Goal: Transaction & Acquisition: Download file/media

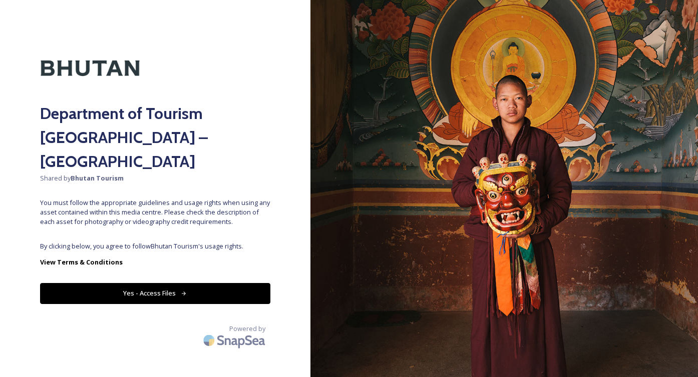
click at [213, 283] on button "Yes - Access Files" at bounding box center [155, 293] width 230 height 21
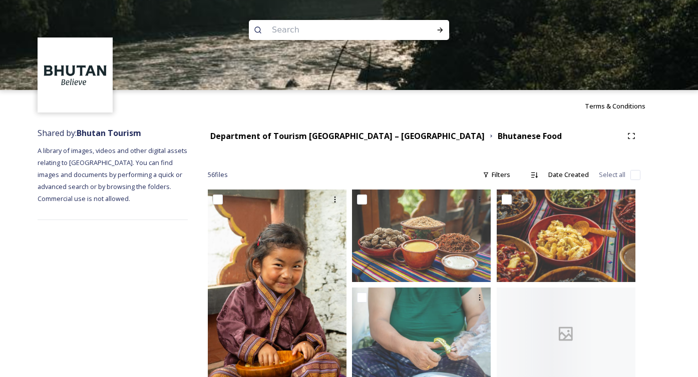
click at [342, 26] on input at bounding box center [335, 30] width 137 height 22
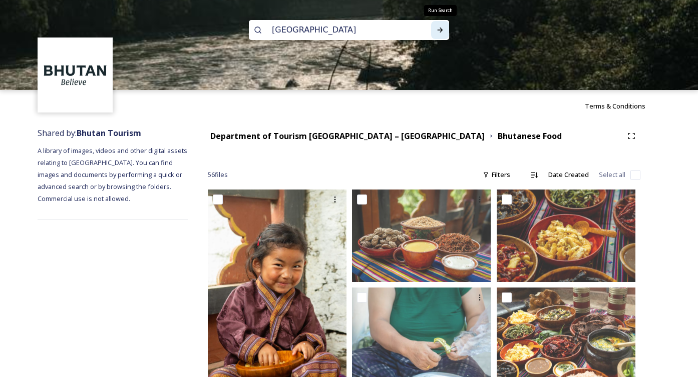
type input "[GEOGRAPHIC_DATA]"
click at [438, 30] on icon at bounding box center [440, 30] width 6 height 5
click at [437, 28] on icon at bounding box center [440, 30] width 8 height 8
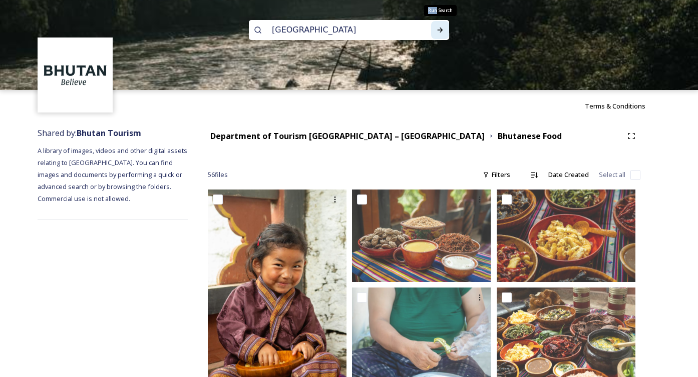
click at [437, 28] on icon at bounding box center [440, 30] width 8 height 8
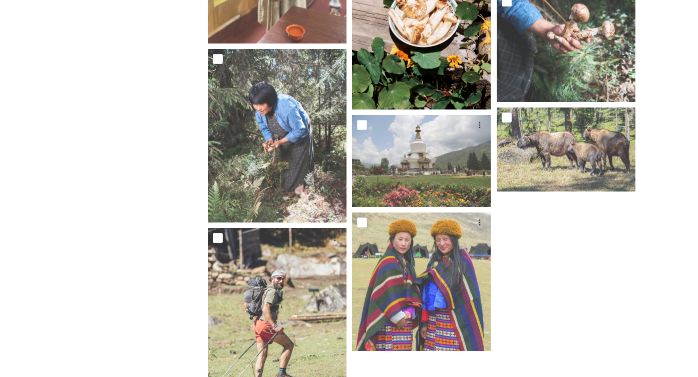
scroll to position [864, 0]
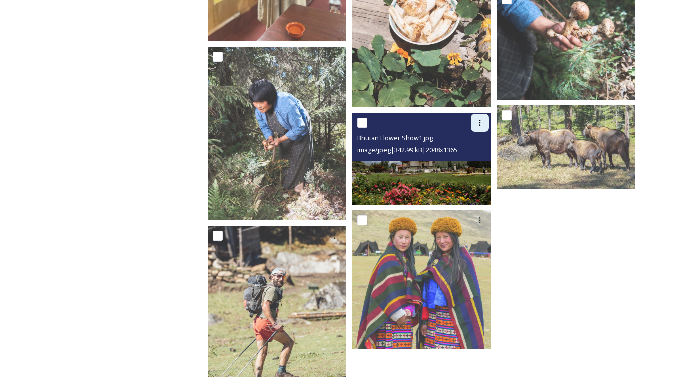
click at [481, 128] on div at bounding box center [479, 123] width 18 height 18
click at [478, 168] on span "Download" at bounding box center [467, 165] width 31 height 10
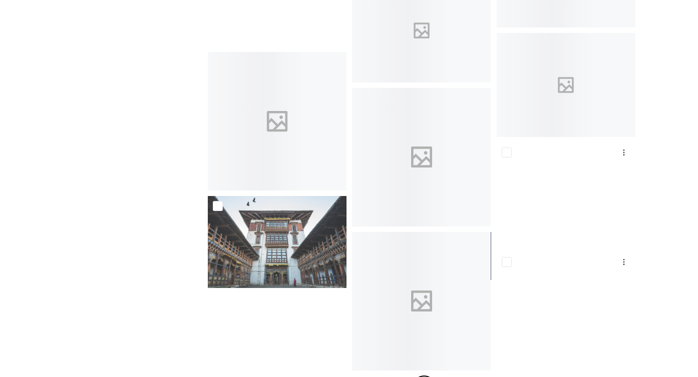
scroll to position [5388, 0]
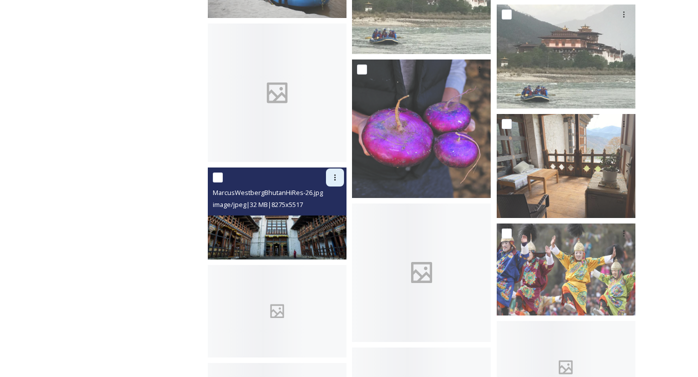
click at [336, 182] on div at bounding box center [335, 178] width 18 height 18
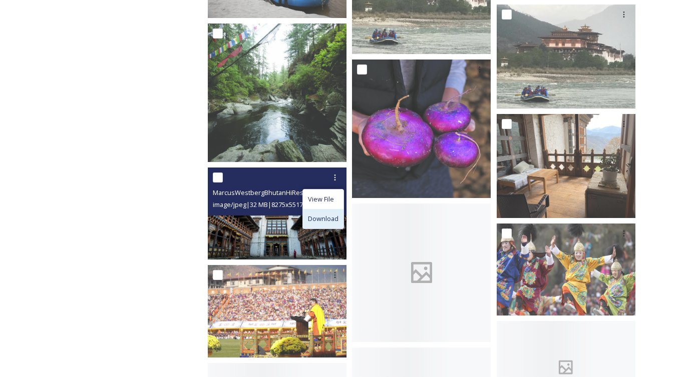
click at [332, 216] on span "Download" at bounding box center [323, 219] width 31 height 10
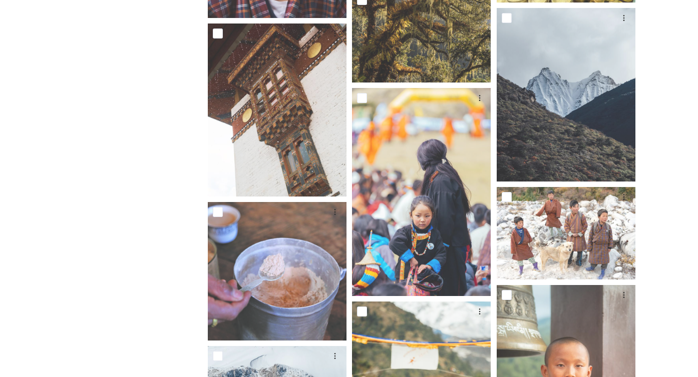
scroll to position [9602, 0]
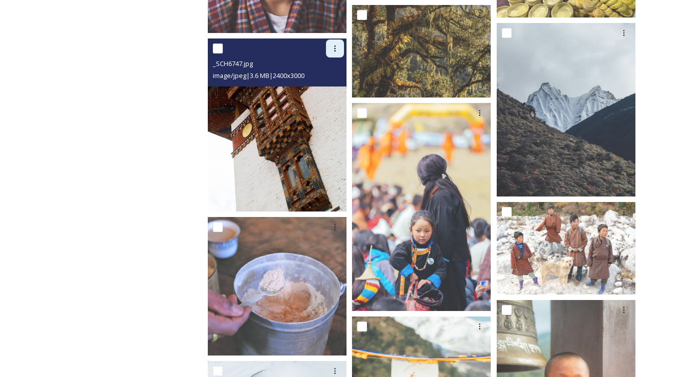
click at [335, 52] on icon at bounding box center [335, 49] width 2 height 6
click at [332, 95] on div "Download" at bounding box center [323, 90] width 41 height 20
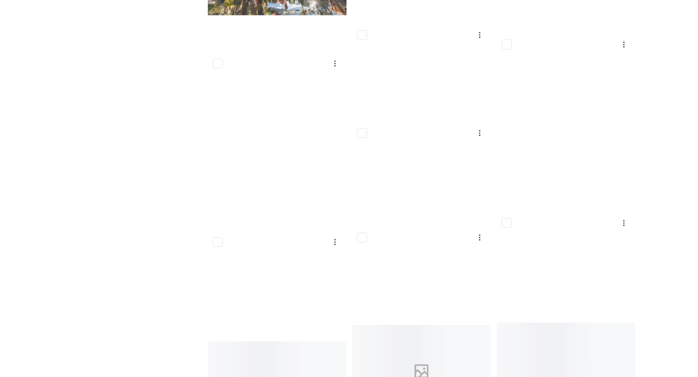
scroll to position [11584, 0]
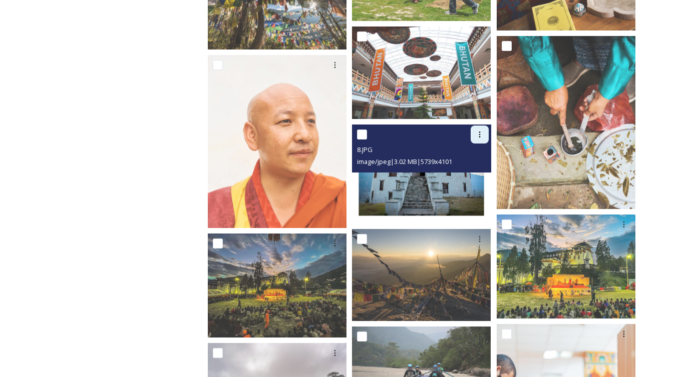
click at [479, 134] on icon at bounding box center [479, 135] width 8 height 8
click at [481, 177] on span "Download" at bounding box center [467, 176] width 31 height 10
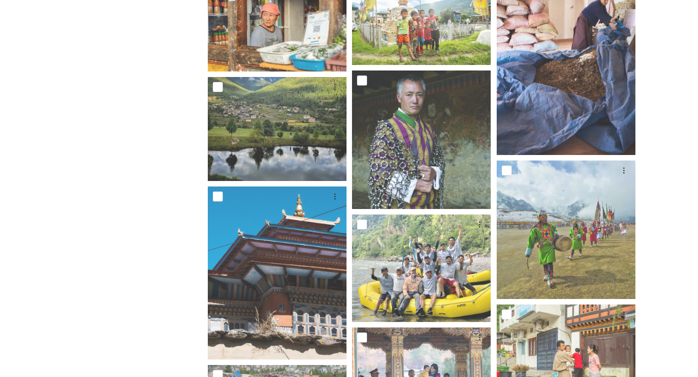
scroll to position [12915, 0]
